Goal: Information Seeking & Learning: Learn about a topic

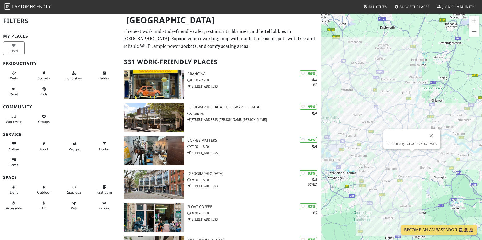
click at [429, 136] on button "Close" at bounding box center [431, 135] width 12 height 12
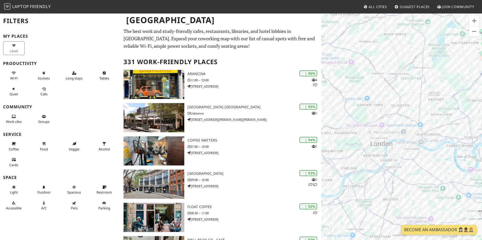
drag, startPoint x: 351, startPoint y: 78, endPoint x: 429, endPoint y: 164, distance: 116.3
click at [429, 164] on div at bounding box center [401, 133] width 161 height 240
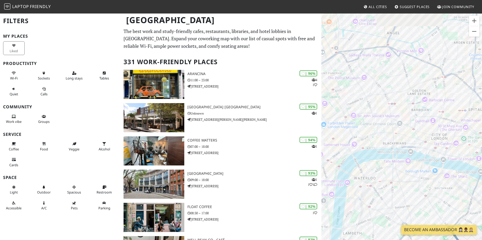
drag, startPoint x: 421, startPoint y: 149, endPoint x: 481, endPoint y: 215, distance: 89.4
click at [482, 218] on html "Laptop Friendly All Cities Suggest Places Join Community London Filters My Plac…" at bounding box center [241, 120] width 482 height 240
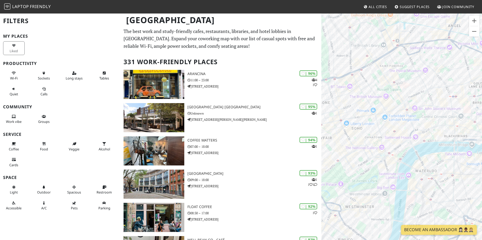
drag, startPoint x: 390, startPoint y: 135, endPoint x: 449, endPoint y: 127, distance: 60.0
click at [449, 127] on div at bounding box center [401, 133] width 161 height 240
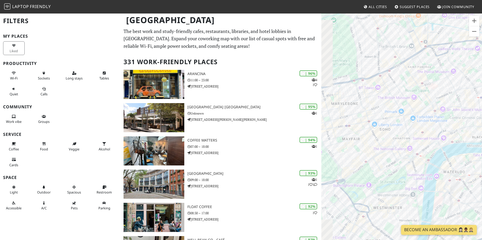
drag, startPoint x: 367, startPoint y: 156, endPoint x: 394, endPoint y: 159, distance: 27.1
click at [394, 159] on div at bounding box center [401, 133] width 161 height 240
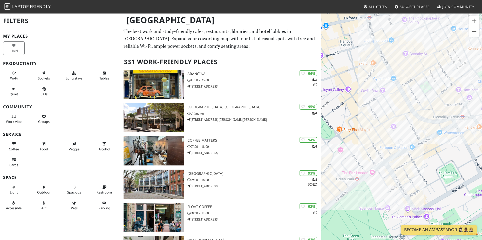
drag, startPoint x: 377, startPoint y: 172, endPoint x: 472, endPoint y: 150, distance: 97.5
click at [472, 150] on div at bounding box center [401, 133] width 161 height 240
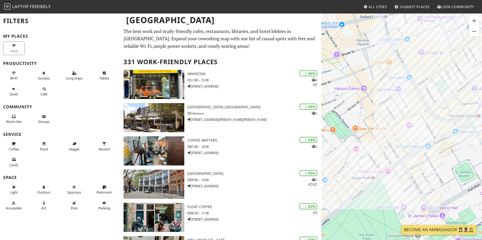
drag, startPoint x: 392, startPoint y: 180, endPoint x: 379, endPoint y: 171, distance: 16.0
click at [396, 180] on div at bounding box center [401, 133] width 161 height 240
click at [455, 129] on div "5th View" at bounding box center [401, 133] width 161 height 240
click at [454, 118] on link "5th View" at bounding box center [454, 117] width 13 height 4
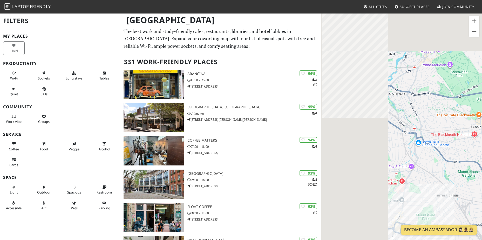
drag, startPoint x: 364, startPoint y: 75, endPoint x: 478, endPoint y: 191, distance: 162.0
click at [482, 197] on html "Laptop Friendly All Cities Suggest Places Join Community London Filters My Plac…" at bounding box center [241, 120] width 482 height 240
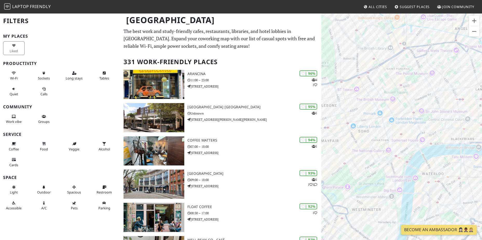
click at [459, 195] on div at bounding box center [401, 133] width 161 height 240
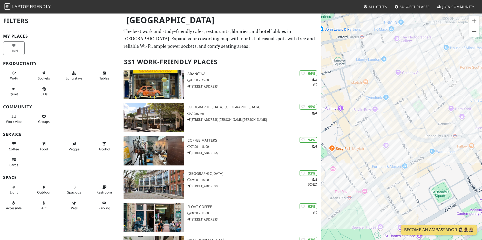
drag, startPoint x: 376, startPoint y: 151, endPoint x: 456, endPoint y: 182, distance: 85.1
click at [456, 182] on div at bounding box center [401, 133] width 161 height 240
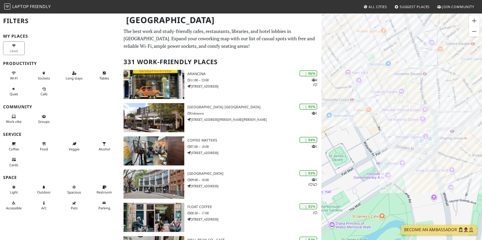
drag, startPoint x: 457, startPoint y: 183, endPoint x: 365, endPoint y: 146, distance: 99.1
click at [365, 146] on div at bounding box center [401, 133] width 161 height 240
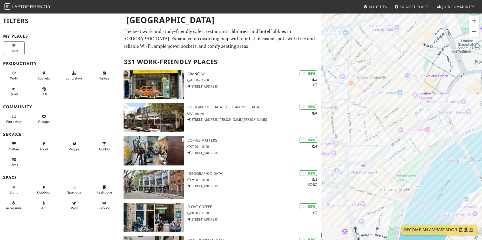
drag, startPoint x: 464, startPoint y: 169, endPoint x: 390, endPoint y: 202, distance: 81.0
click at [390, 202] on div at bounding box center [401, 133] width 161 height 240
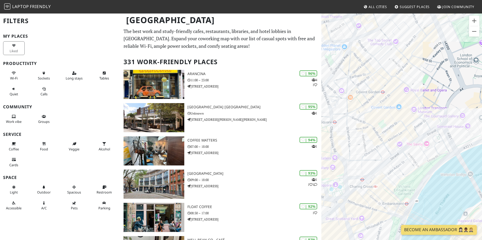
drag, startPoint x: 352, startPoint y: 107, endPoint x: 400, endPoint y: 106, distance: 47.7
click at [400, 106] on div at bounding box center [401, 133] width 161 height 240
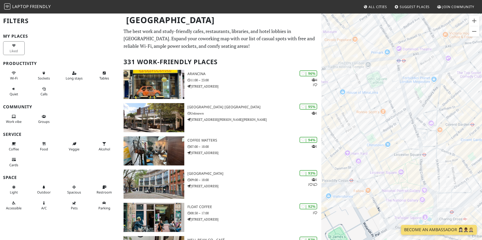
drag, startPoint x: 346, startPoint y: 115, endPoint x: 394, endPoint y: 148, distance: 58.3
click at [393, 149] on div at bounding box center [401, 133] width 161 height 240
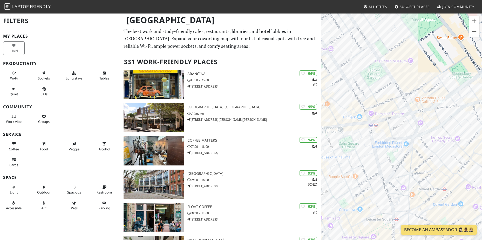
drag, startPoint x: 443, startPoint y: 80, endPoint x: 396, endPoint y: 127, distance: 67.0
click at [396, 127] on div at bounding box center [401, 133] width 161 height 240
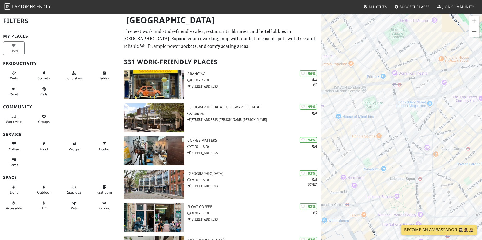
drag, startPoint x: 362, startPoint y: 177, endPoint x: 409, endPoint y: 131, distance: 65.7
click at [409, 131] on div at bounding box center [401, 133] width 161 height 240
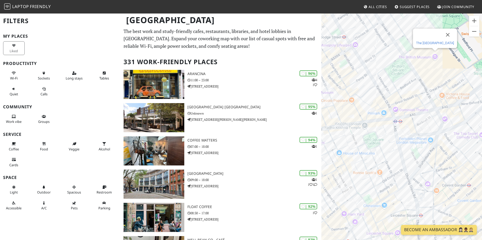
click at [433, 43] on link "The [GEOGRAPHIC_DATA]" at bounding box center [435, 43] width 38 height 4
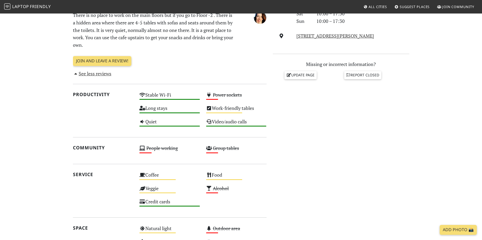
scroll to position [234, 0]
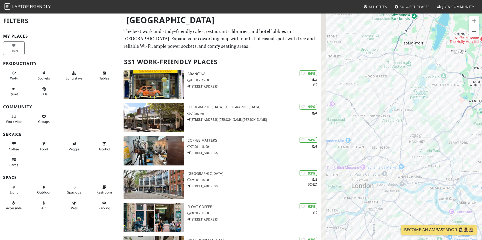
drag, startPoint x: 387, startPoint y: 43, endPoint x: 436, endPoint y: 114, distance: 86.4
click at [436, 114] on div at bounding box center [401, 133] width 161 height 240
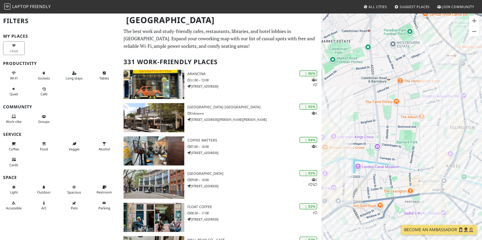
drag, startPoint x: 367, startPoint y: 87, endPoint x: 473, endPoint y: 92, distance: 106.8
click at [473, 92] on div at bounding box center [401, 133] width 161 height 240
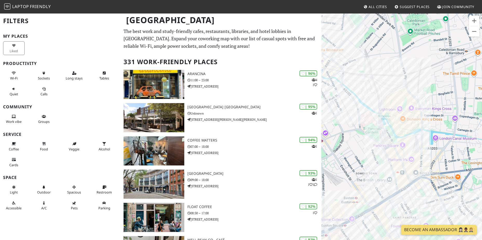
drag, startPoint x: 385, startPoint y: 162, endPoint x: 466, endPoint y: 132, distance: 86.4
click at [466, 132] on div at bounding box center [401, 133] width 161 height 240
click at [390, 167] on link "The British Library" at bounding box center [389, 166] width 26 height 4
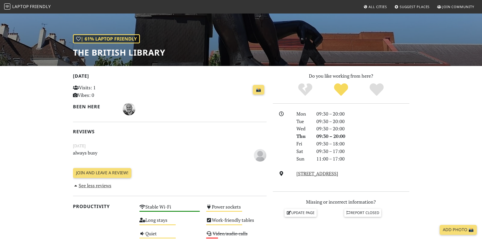
scroll to position [47, 0]
